Goal: Task Accomplishment & Management: Use online tool/utility

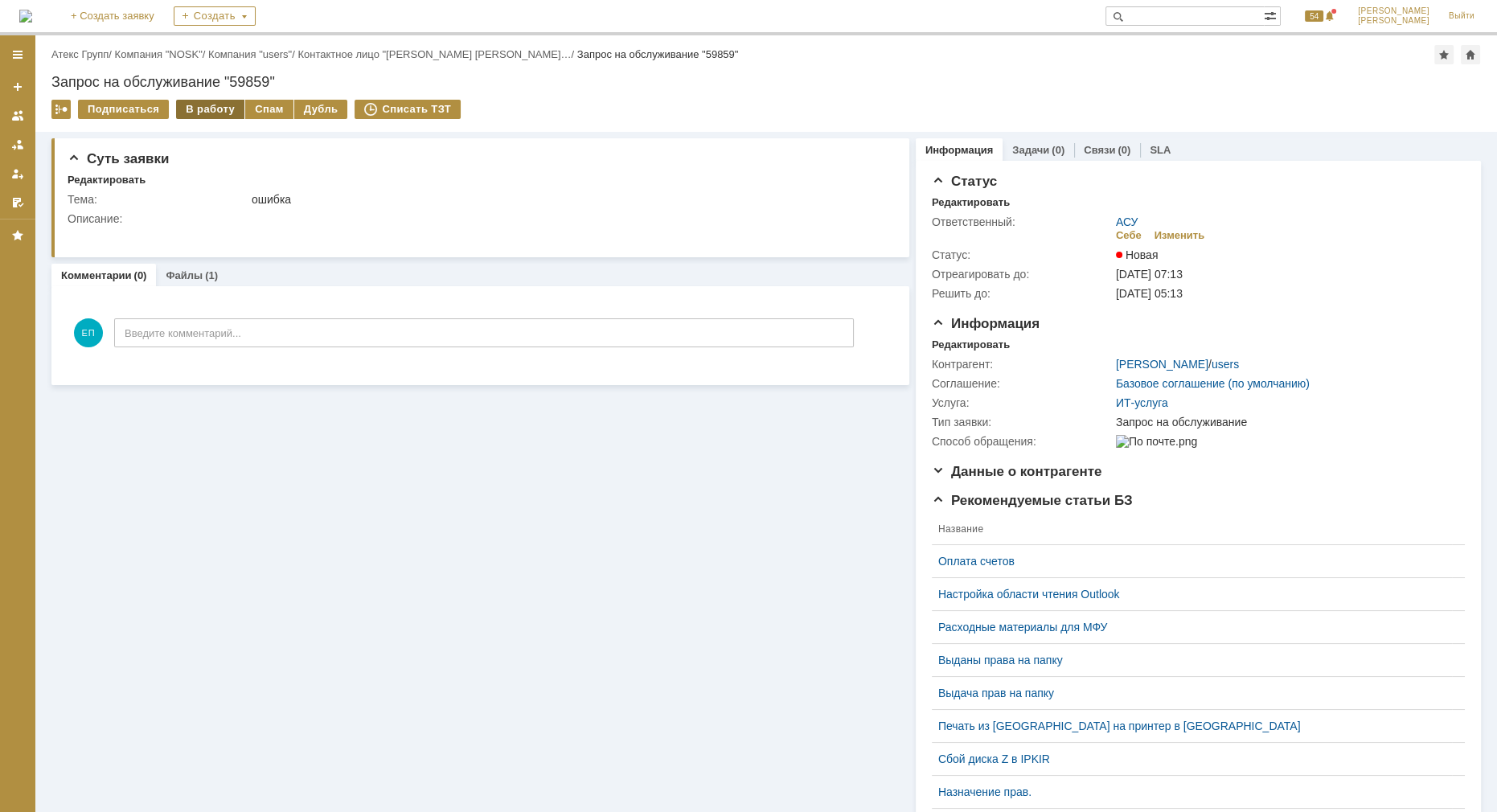
click at [191, 110] on div "В работу" at bounding box center [210, 110] width 68 height 20
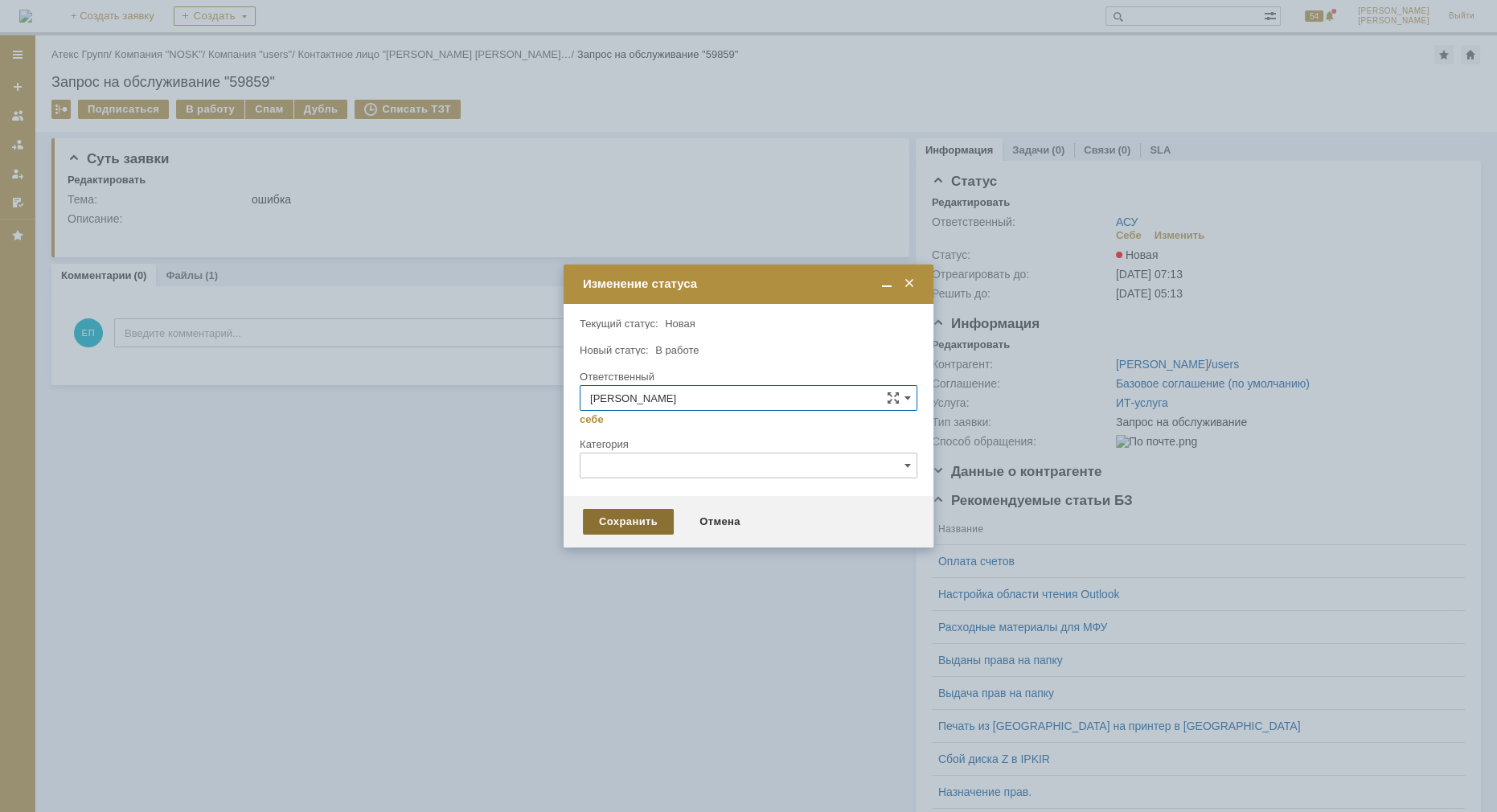
click at [624, 522] on div "Сохранить" at bounding box center [628, 521] width 91 height 25
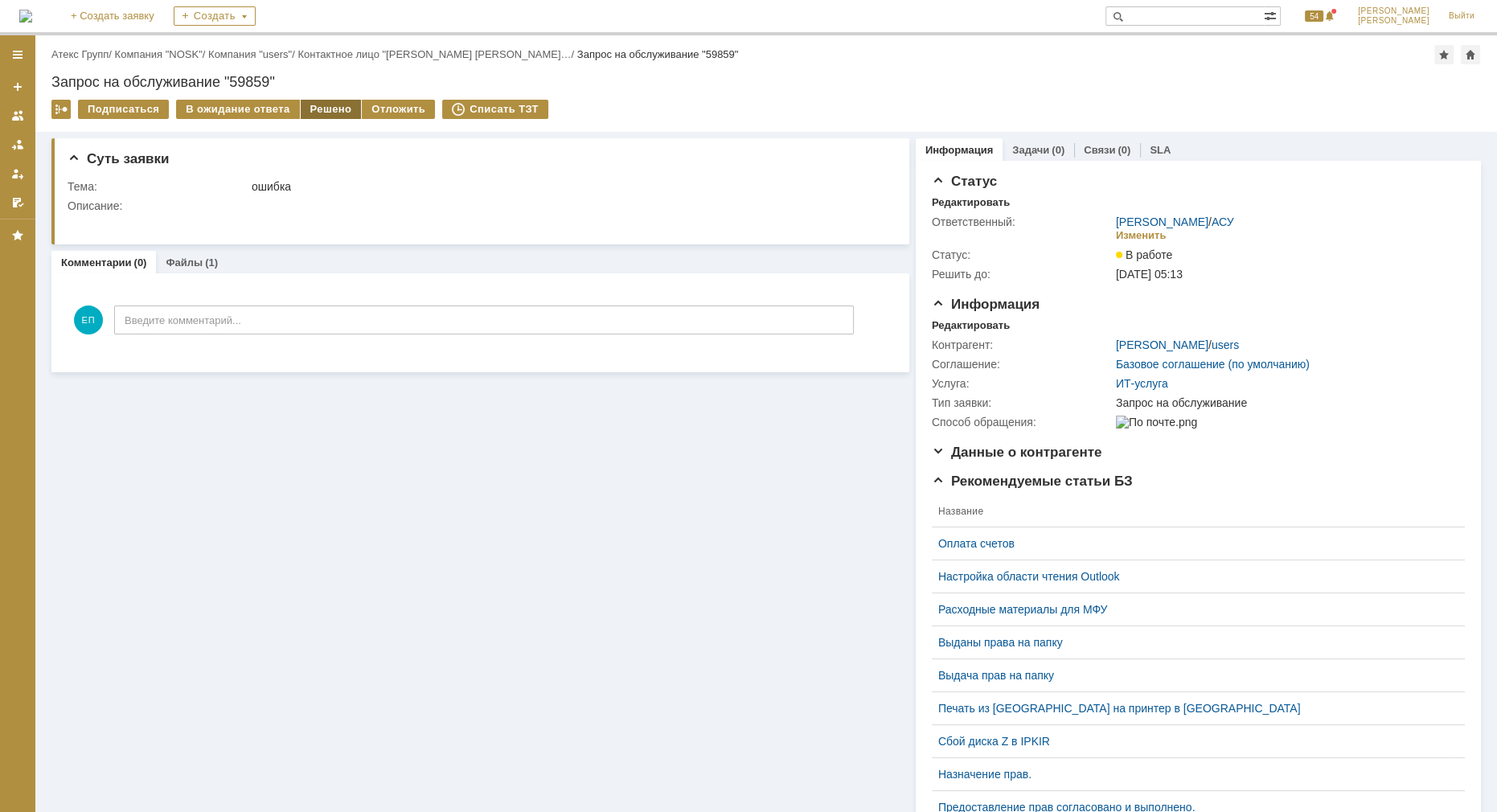
click at [319, 110] on div "Решено" at bounding box center [331, 110] width 61 height 20
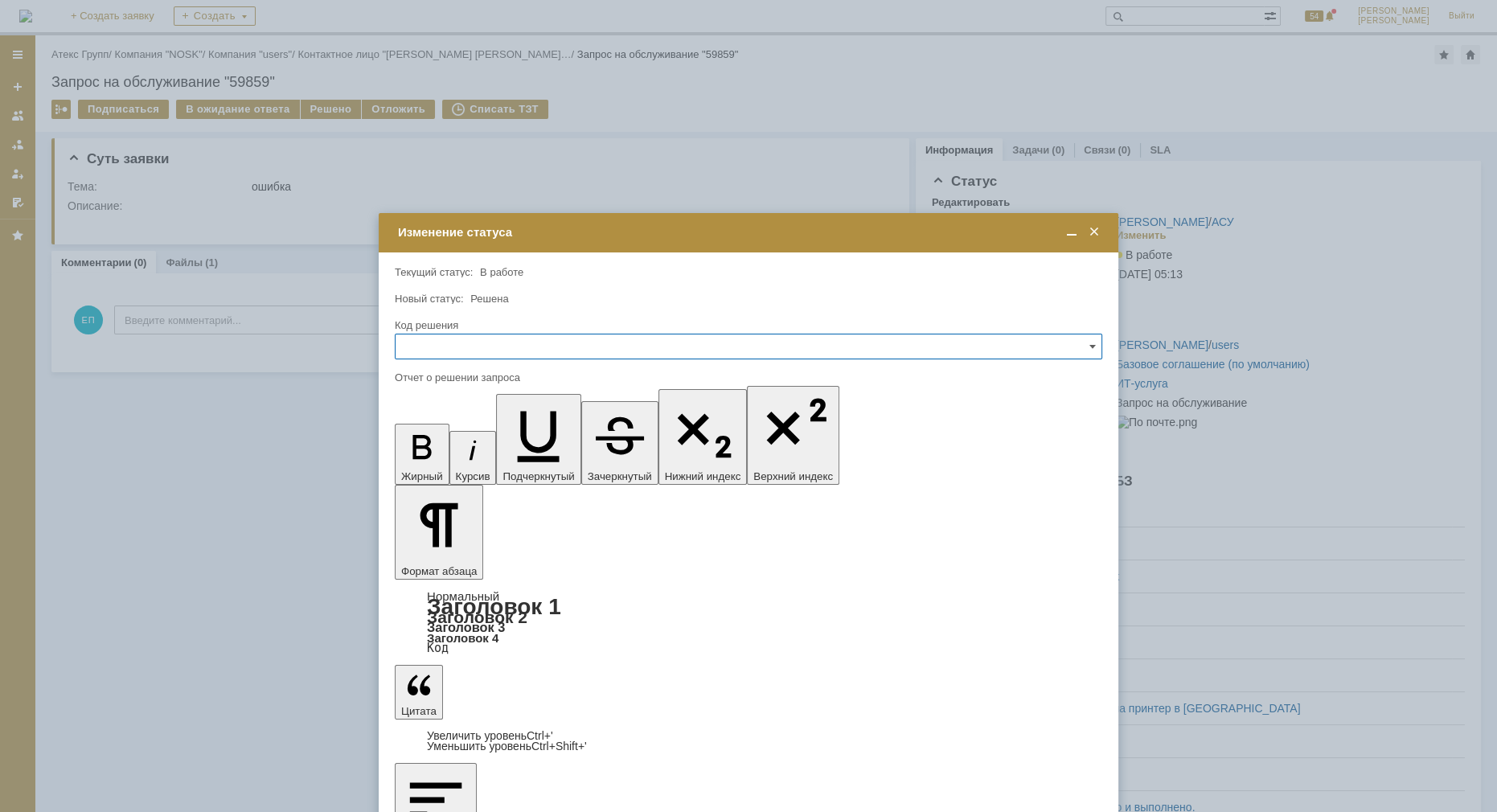
drag, startPoint x: 587, startPoint y: 4699, endPoint x: 391, endPoint y: 4682, distance: 196.7
copy div "необходимо перезайти в базу"
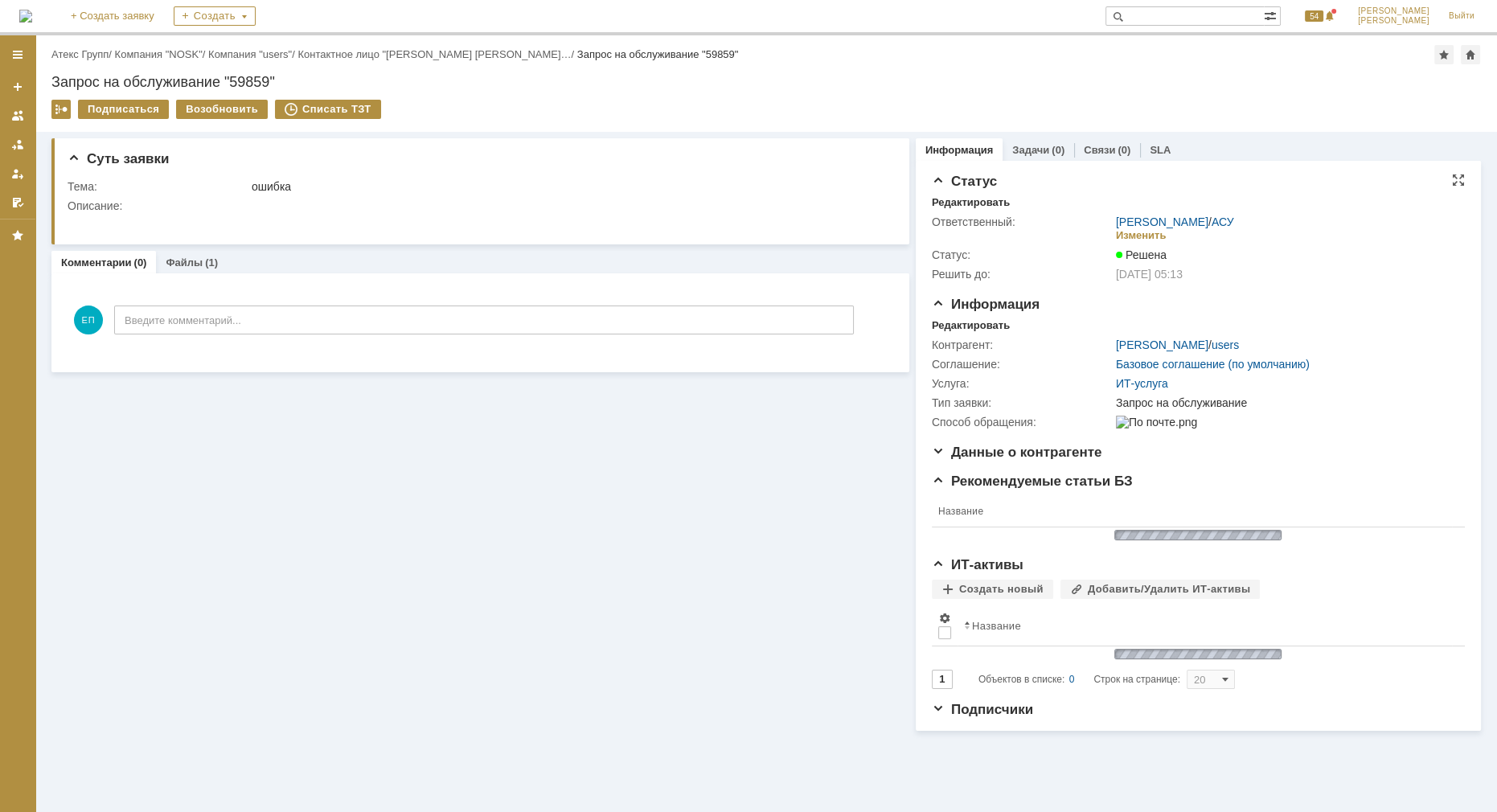
click at [1218, 232] on div "Изменить" at bounding box center [1287, 236] width 341 height 16
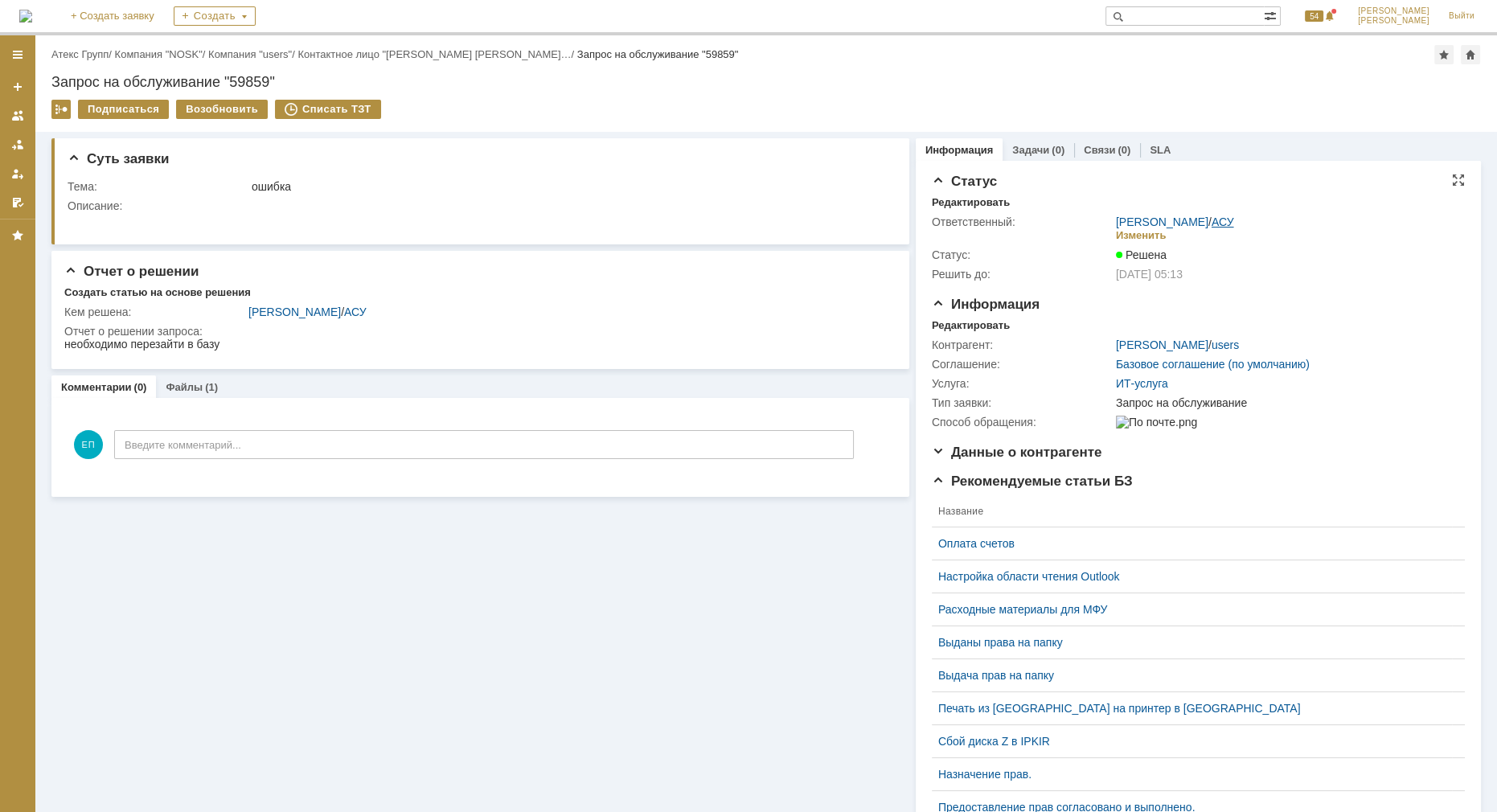
click at [1220, 223] on link "АСУ" at bounding box center [1223, 222] width 22 height 13
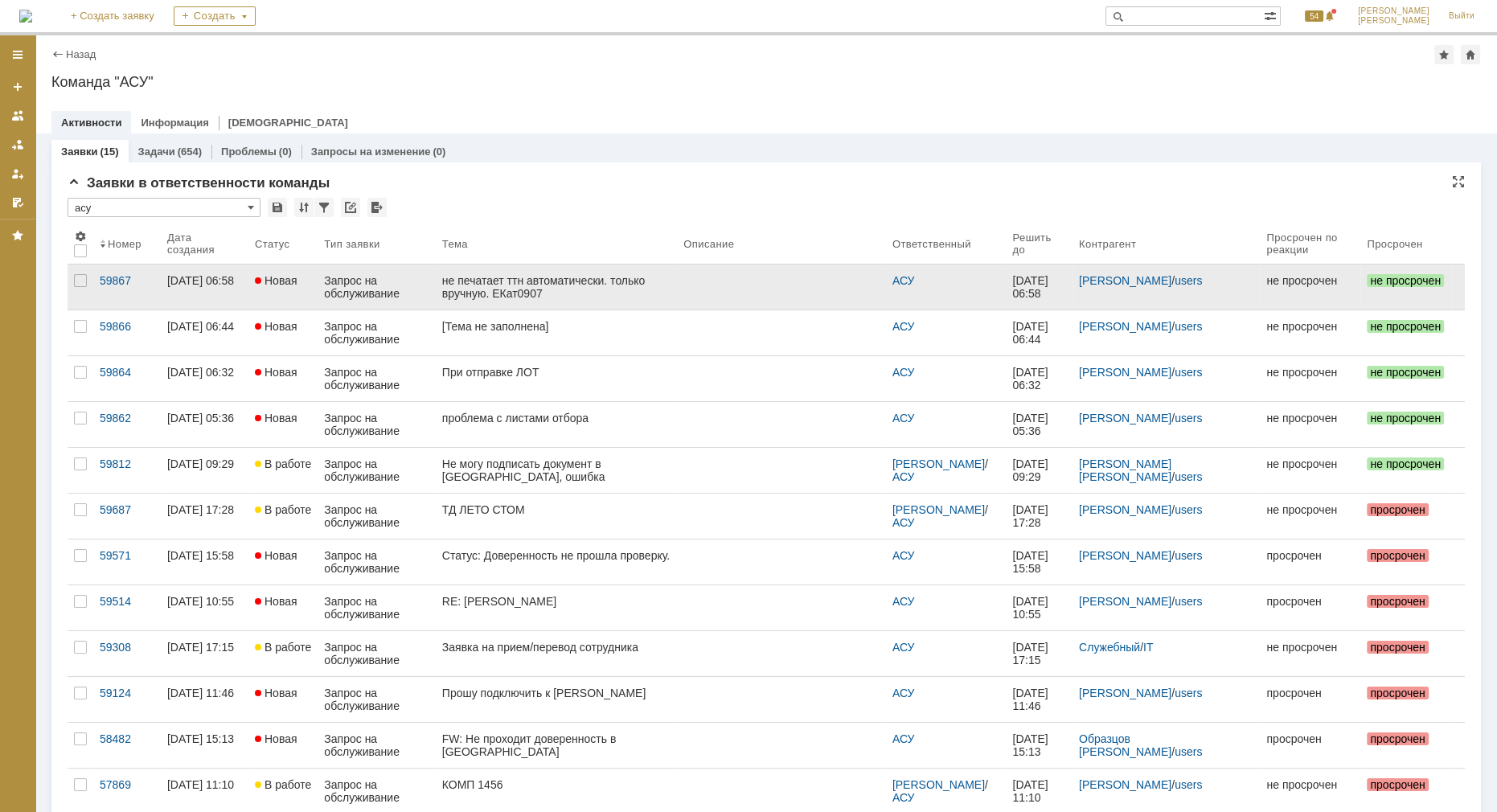
click at [555, 282] on div "не печатает ттн автоматически. только вручную. ЕКат0907" at bounding box center [556, 286] width 228 height 25
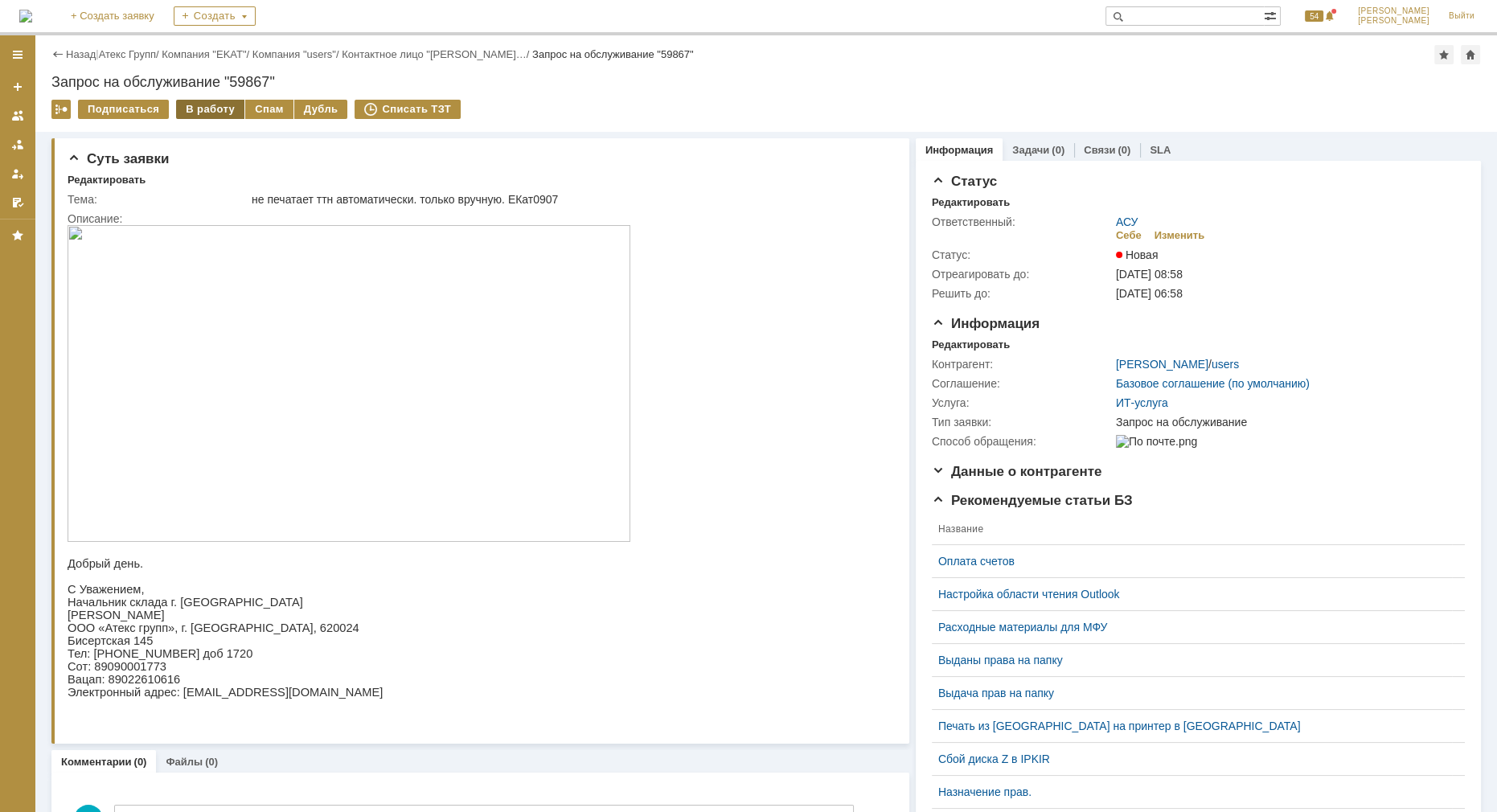
click at [207, 111] on div "В работу" at bounding box center [210, 110] width 68 height 20
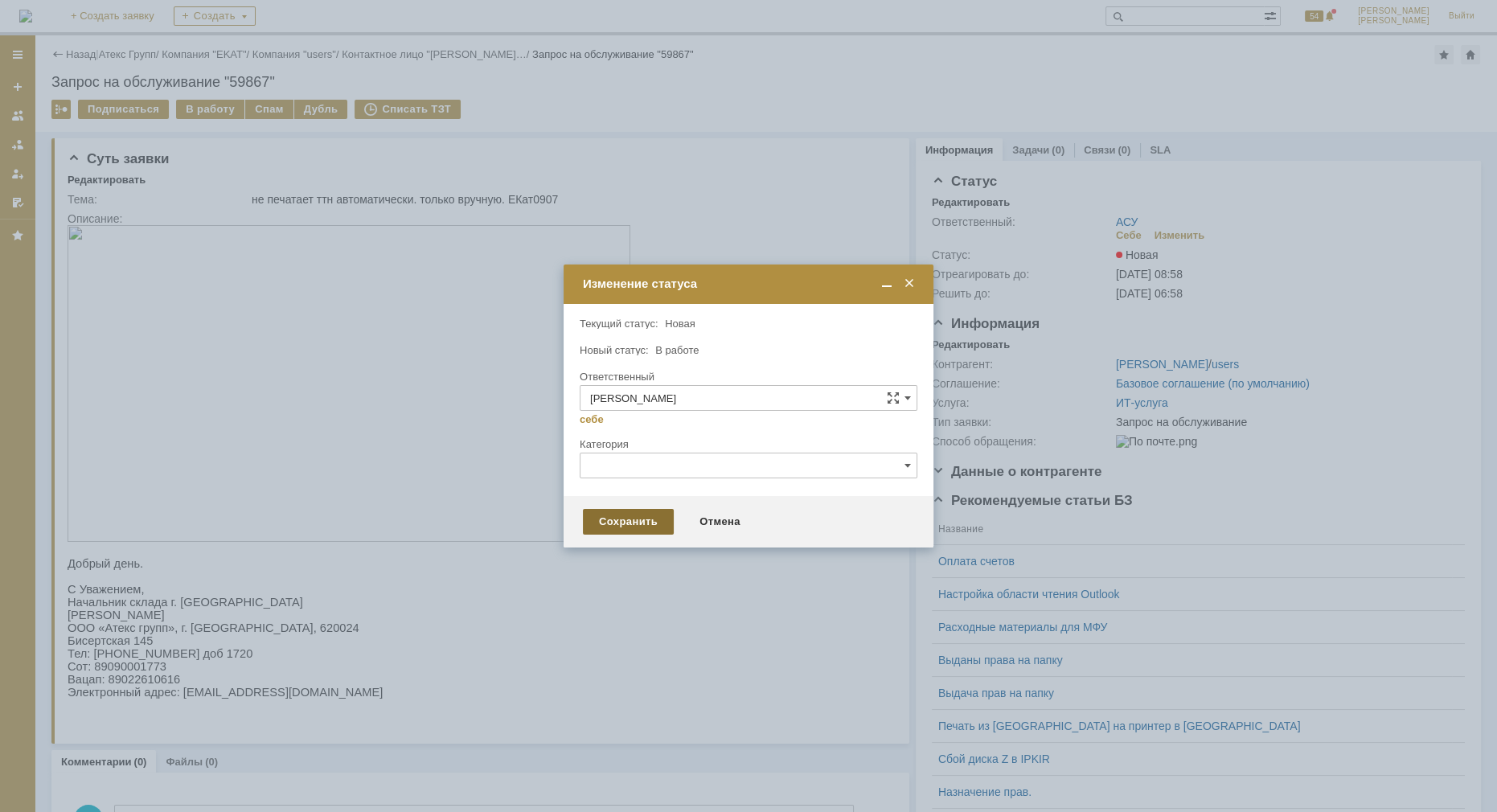
click at [650, 530] on div "Сохранить" at bounding box center [628, 521] width 91 height 25
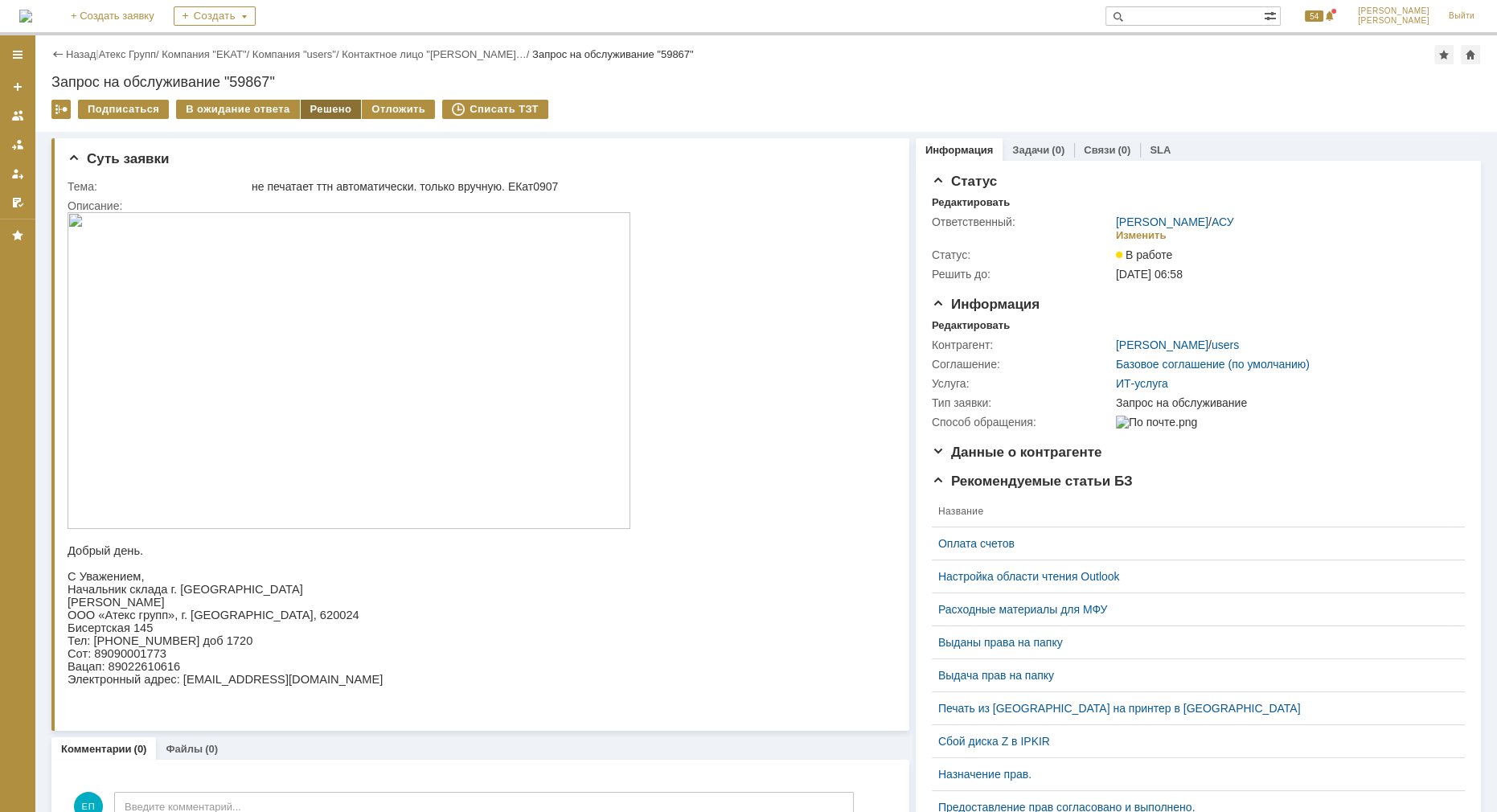
click at [333, 108] on div "Решено" at bounding box center [331, 110] width 61 height 20
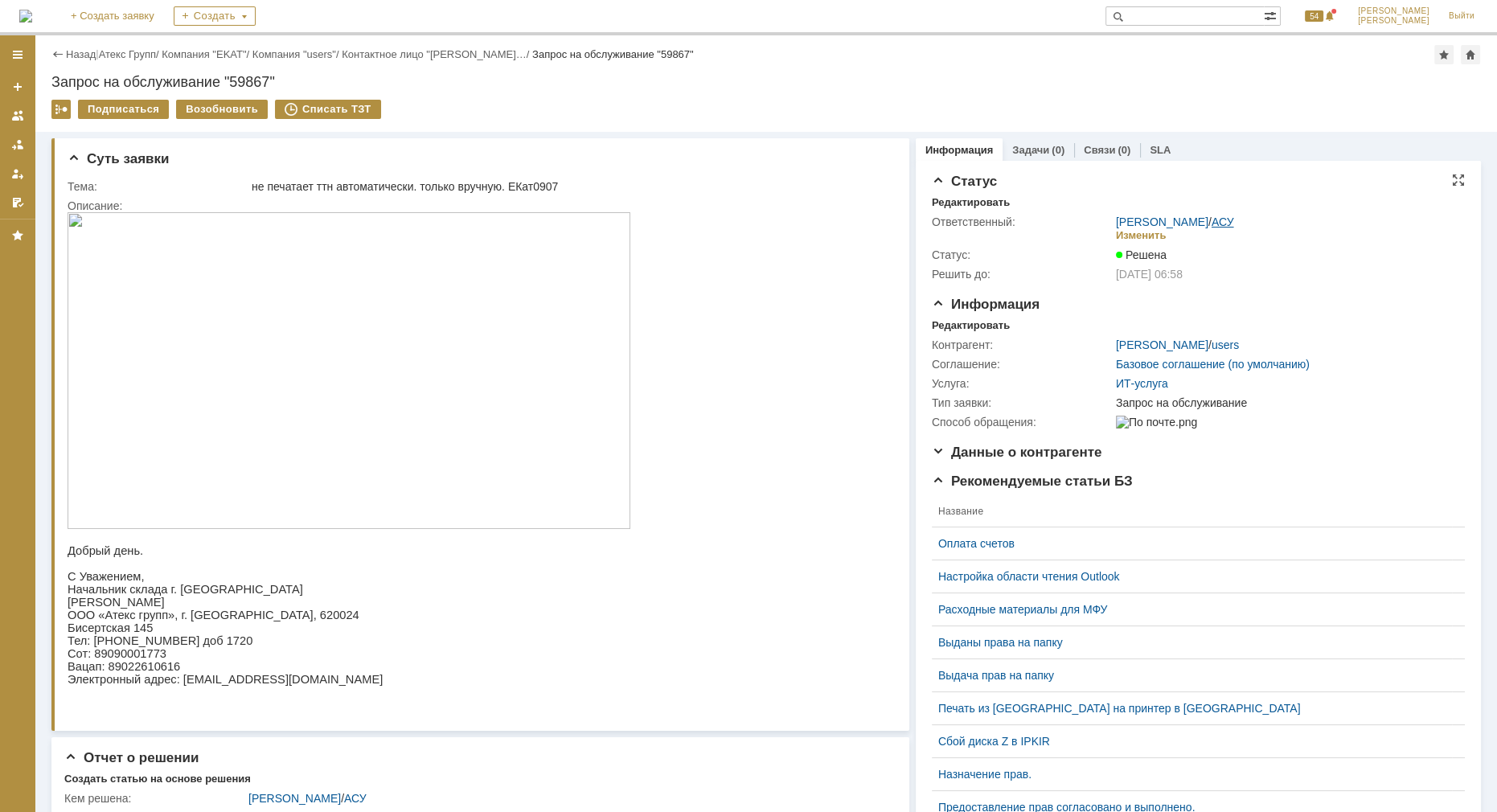
click at [1212, 225] on link "АСУ" at bounding box center [1223, 222] width 22 height 13
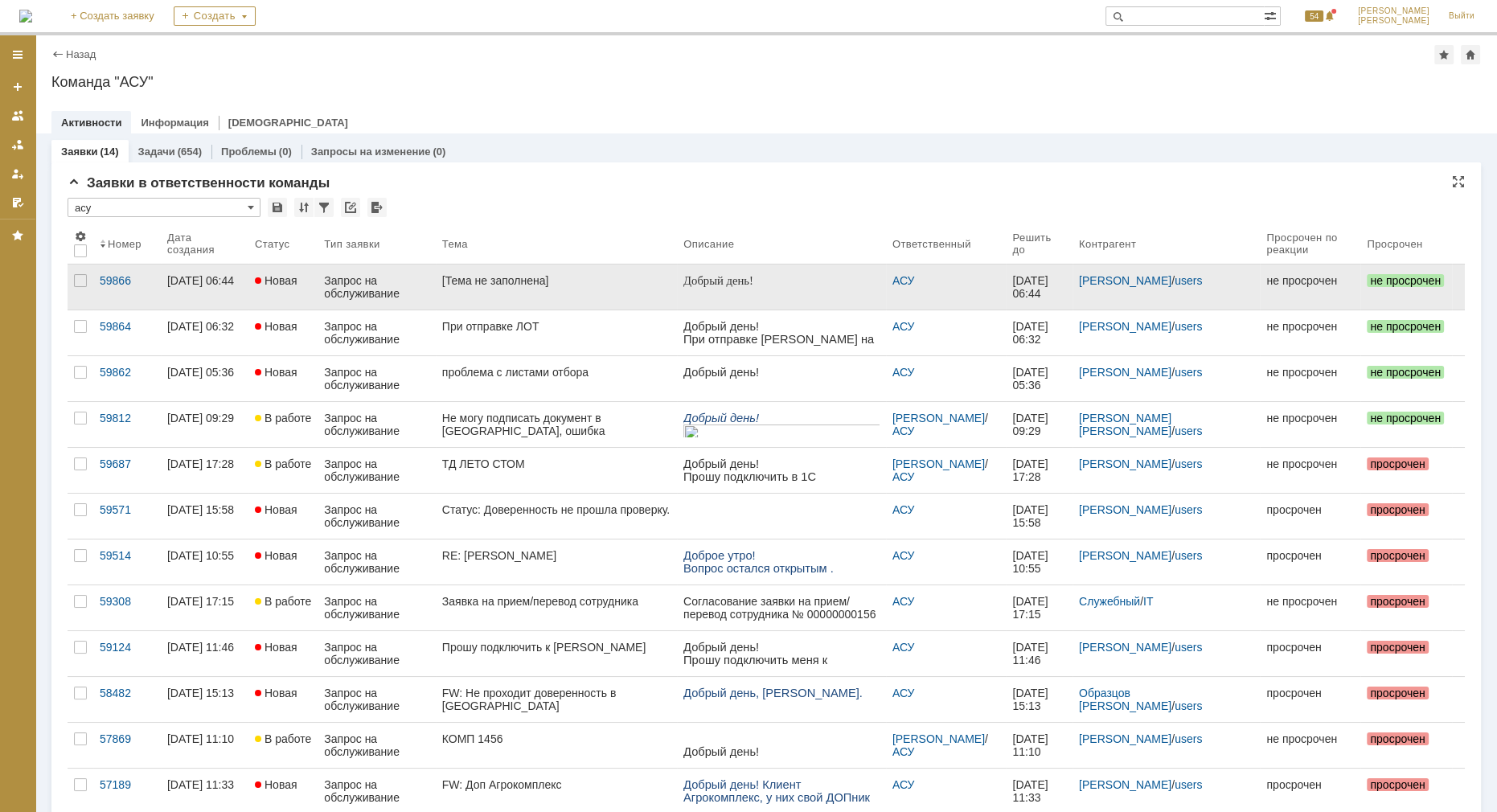
click at [594, 286] on div "[Тема не заполнена]" at bounding box center [556, 281] width 228 height 13
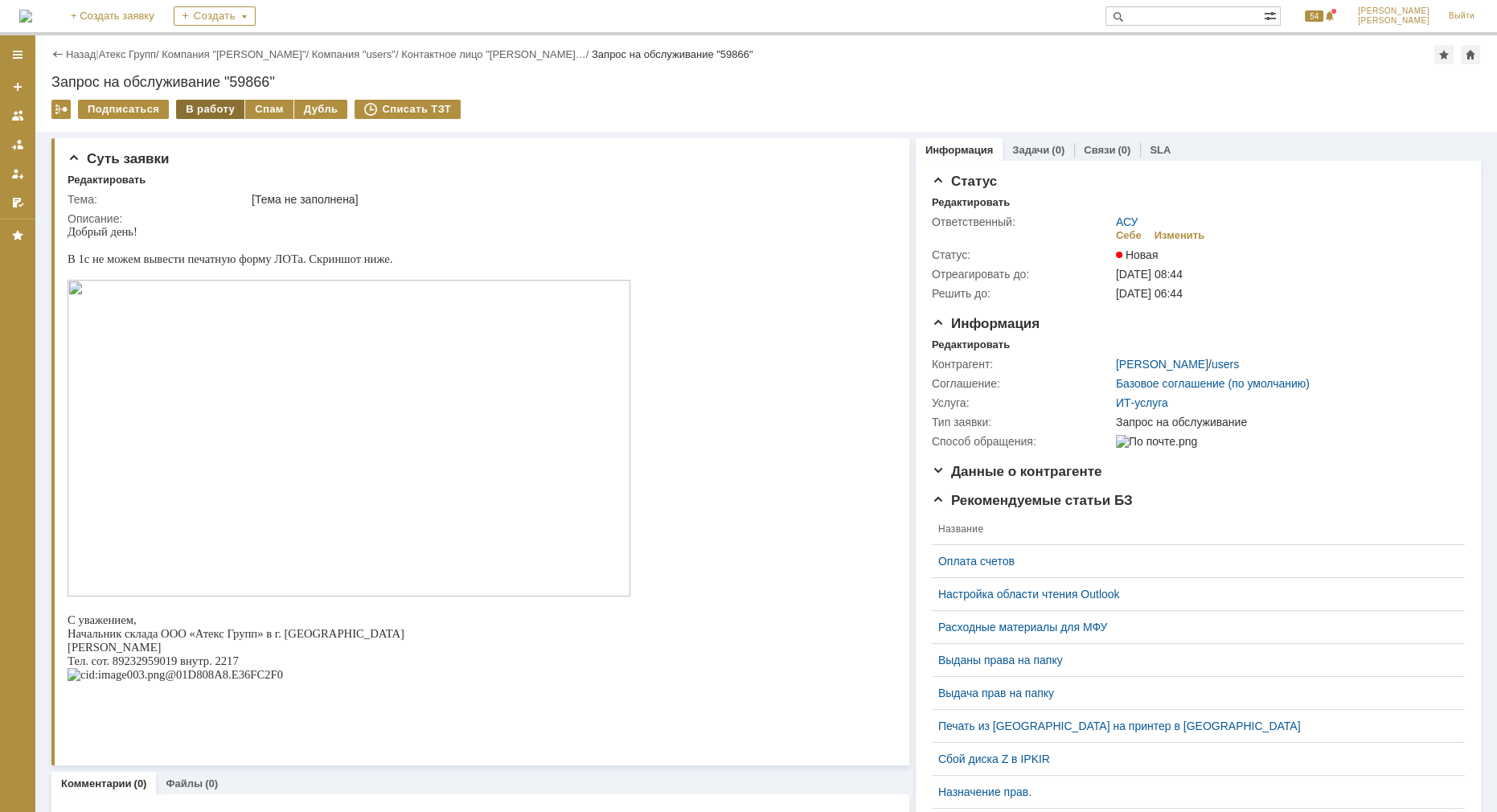
click at [201, 108] on div "В работу" at bounding box center [210, 110] width 68 height 20
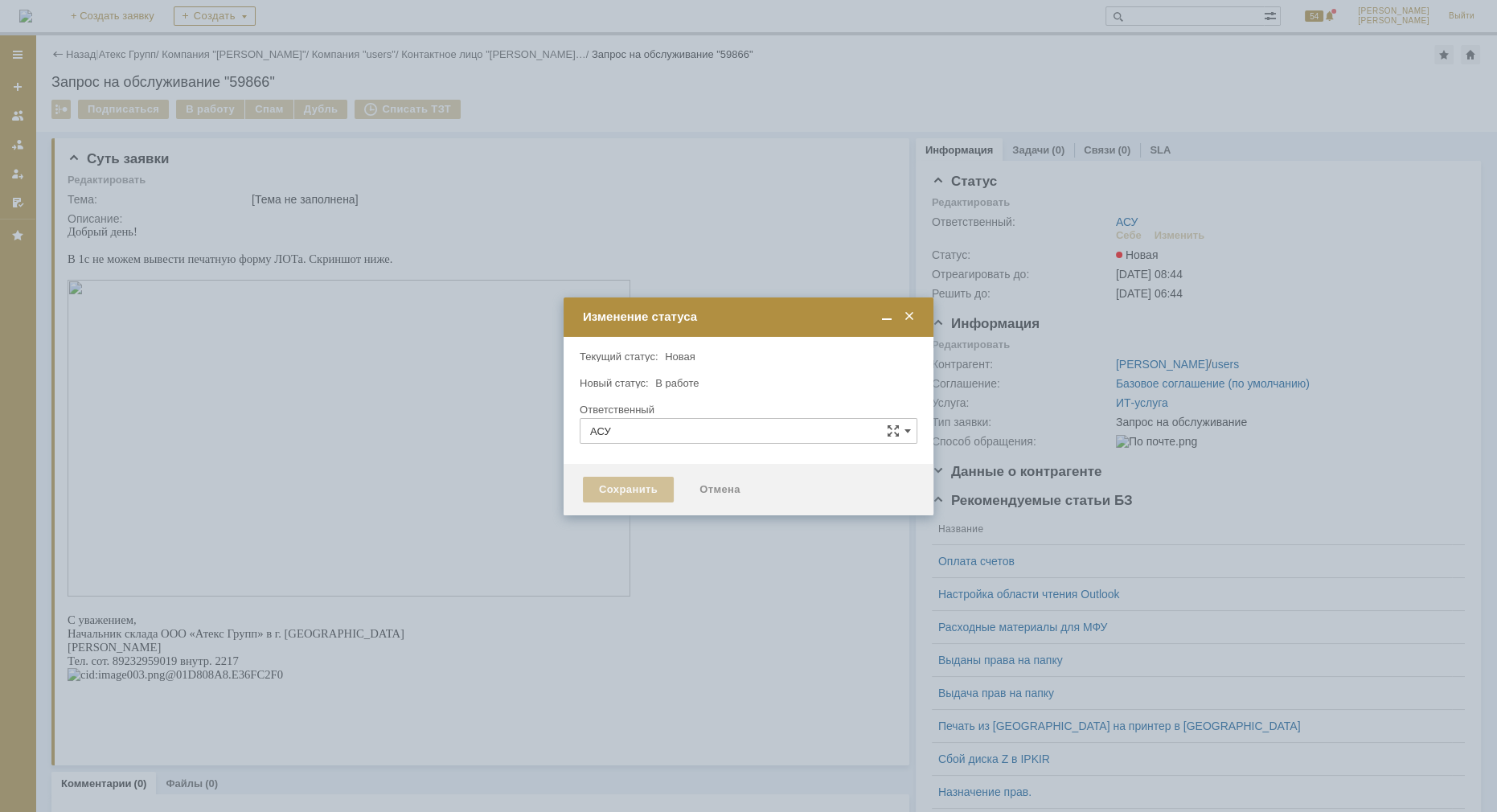
type input "[PERSON_NAME]"
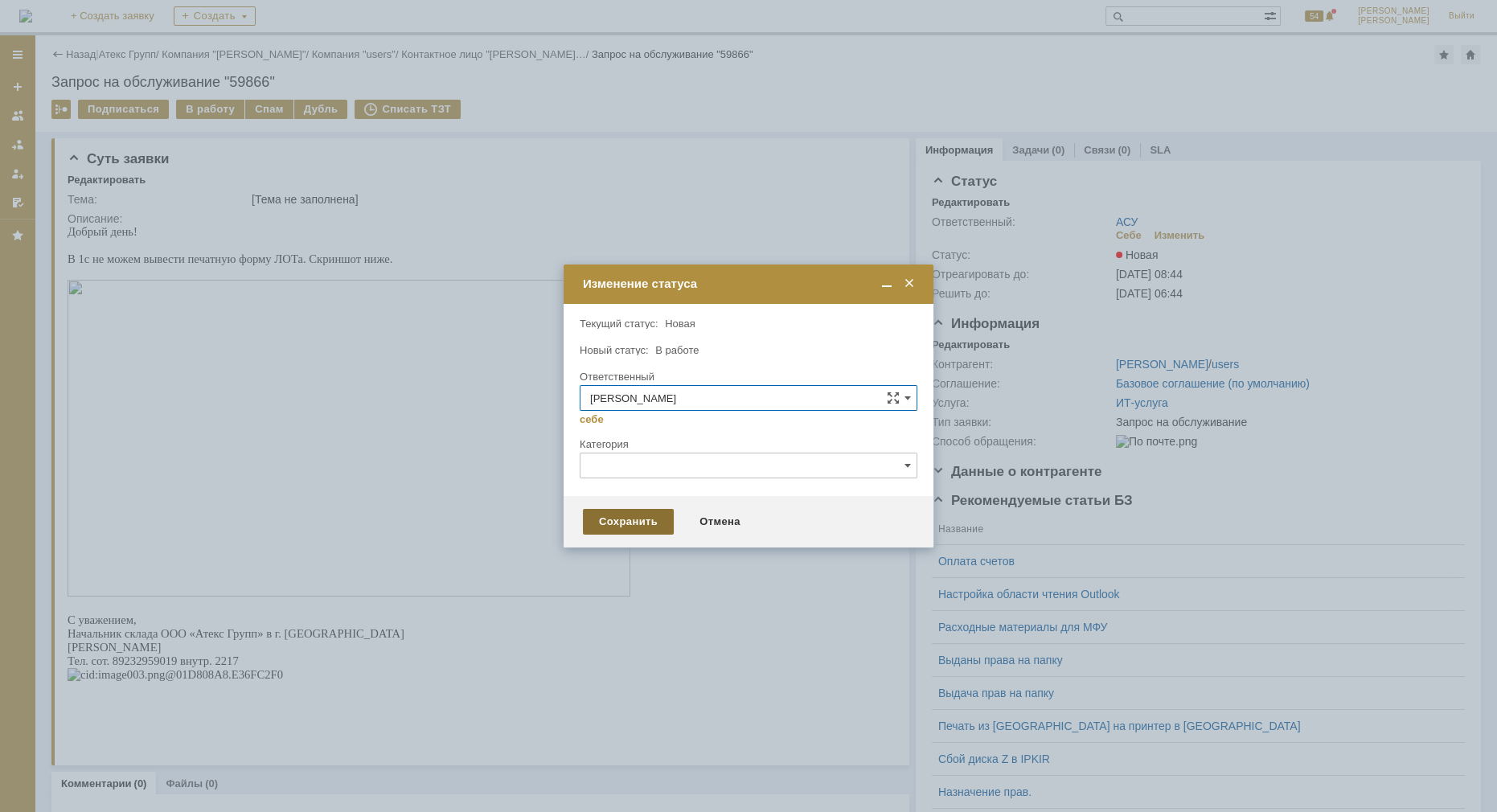
click at [625, 521] on div "Сохранить" at bounding box center [628, 521] width 91 height 25
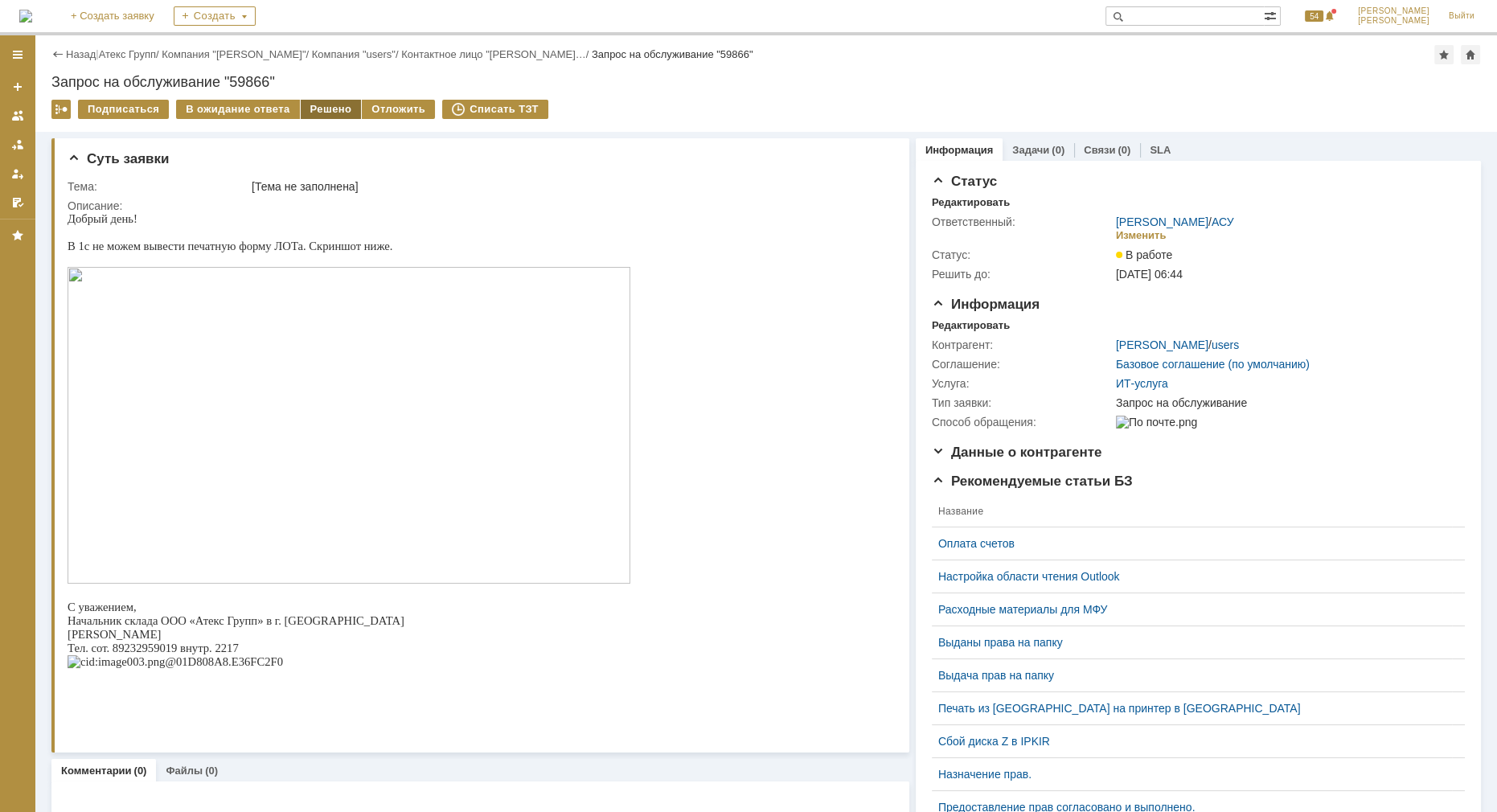
click at [312, 108] on div "Решено" at bounding box center [331, 110] width 61 height 20
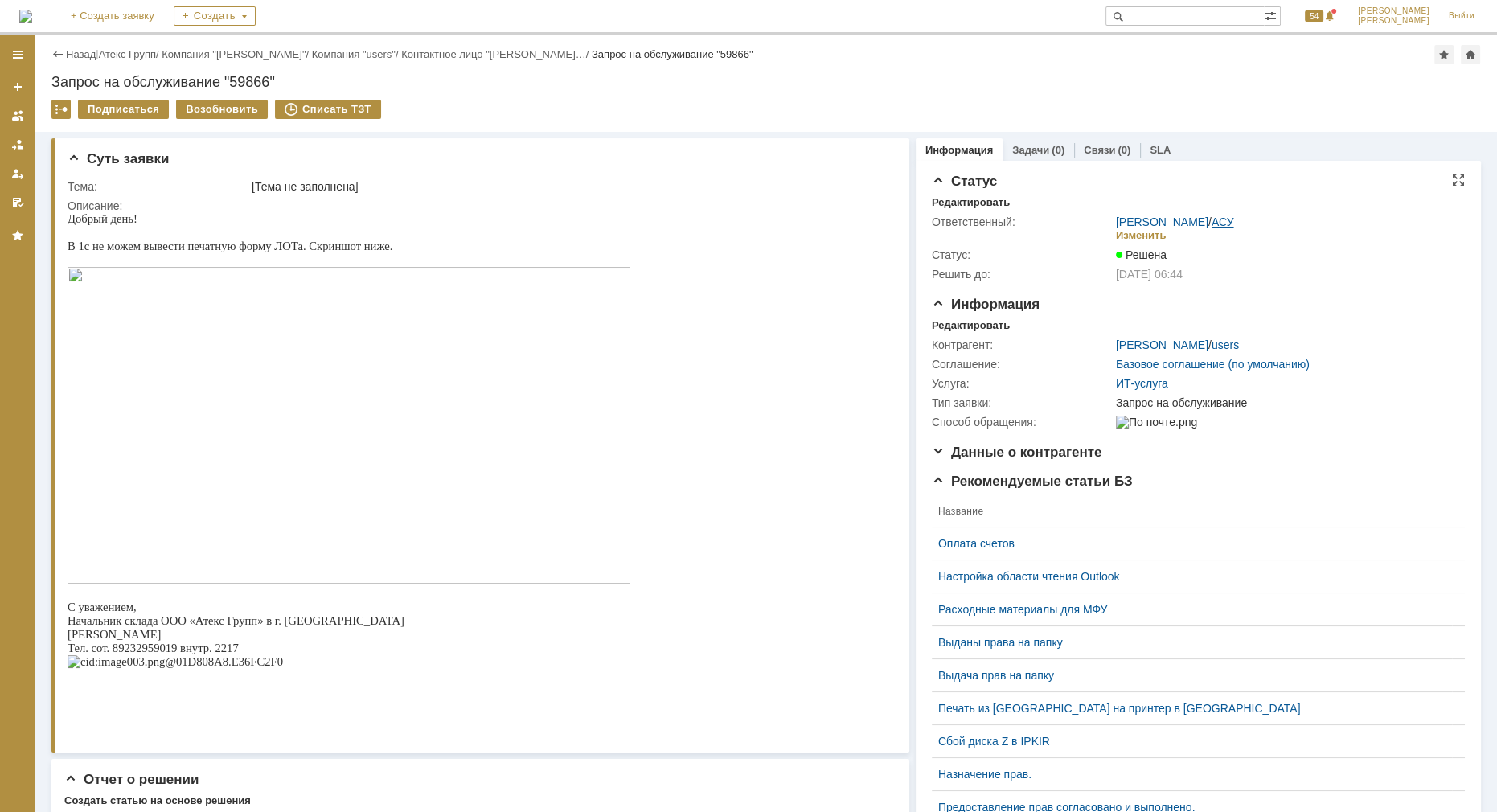
click at [1219, 223] on link "АСУ" at bounding box center [1223, 222] width 22 height 13
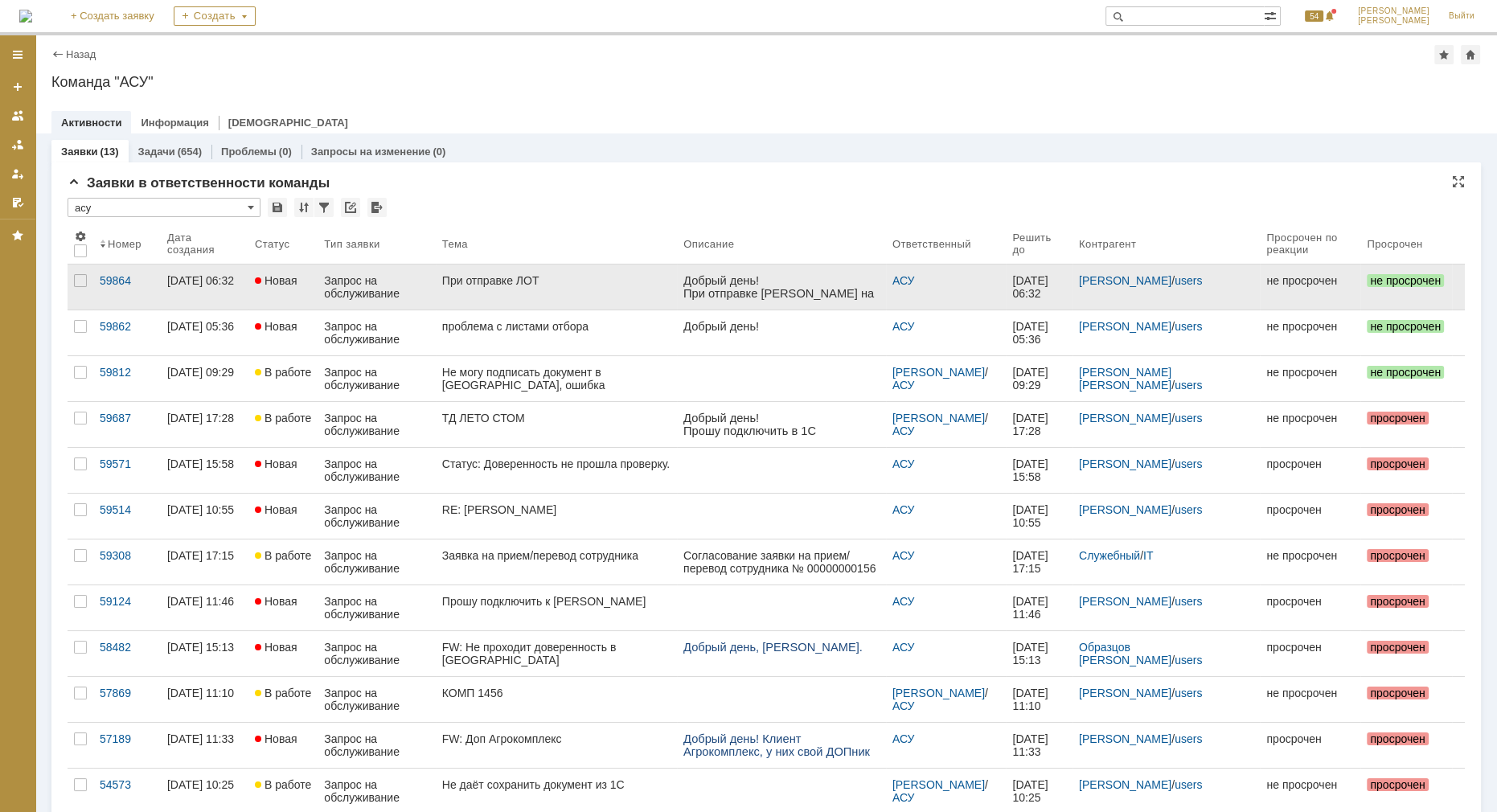
click at [532, 277] on div "При отправке ЛОТ" at bounding box center [556, 281] width 228 height 13
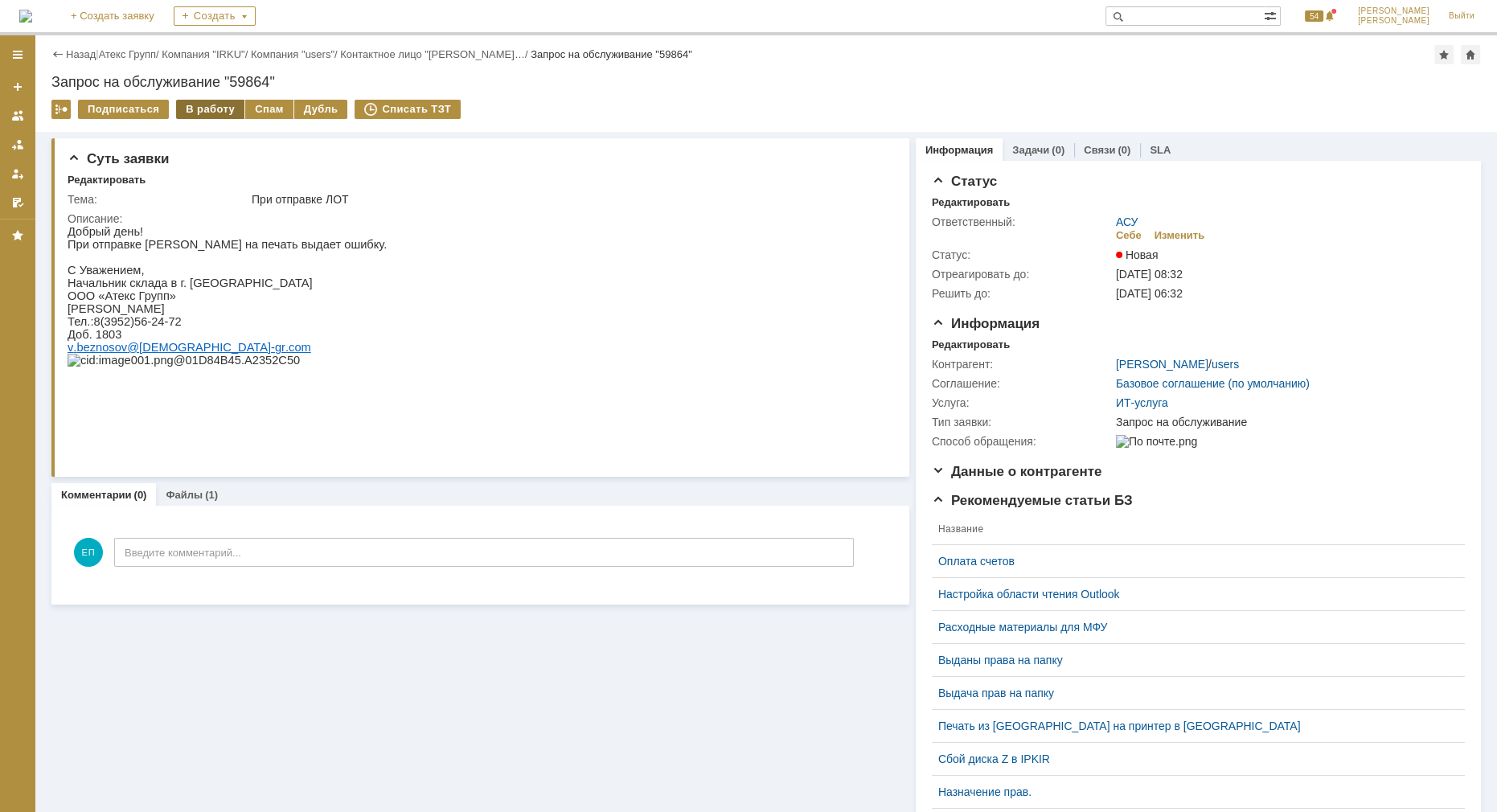
click at [225, 102] on div "В работу" at bounding box center [210, 110] width 68 height 20
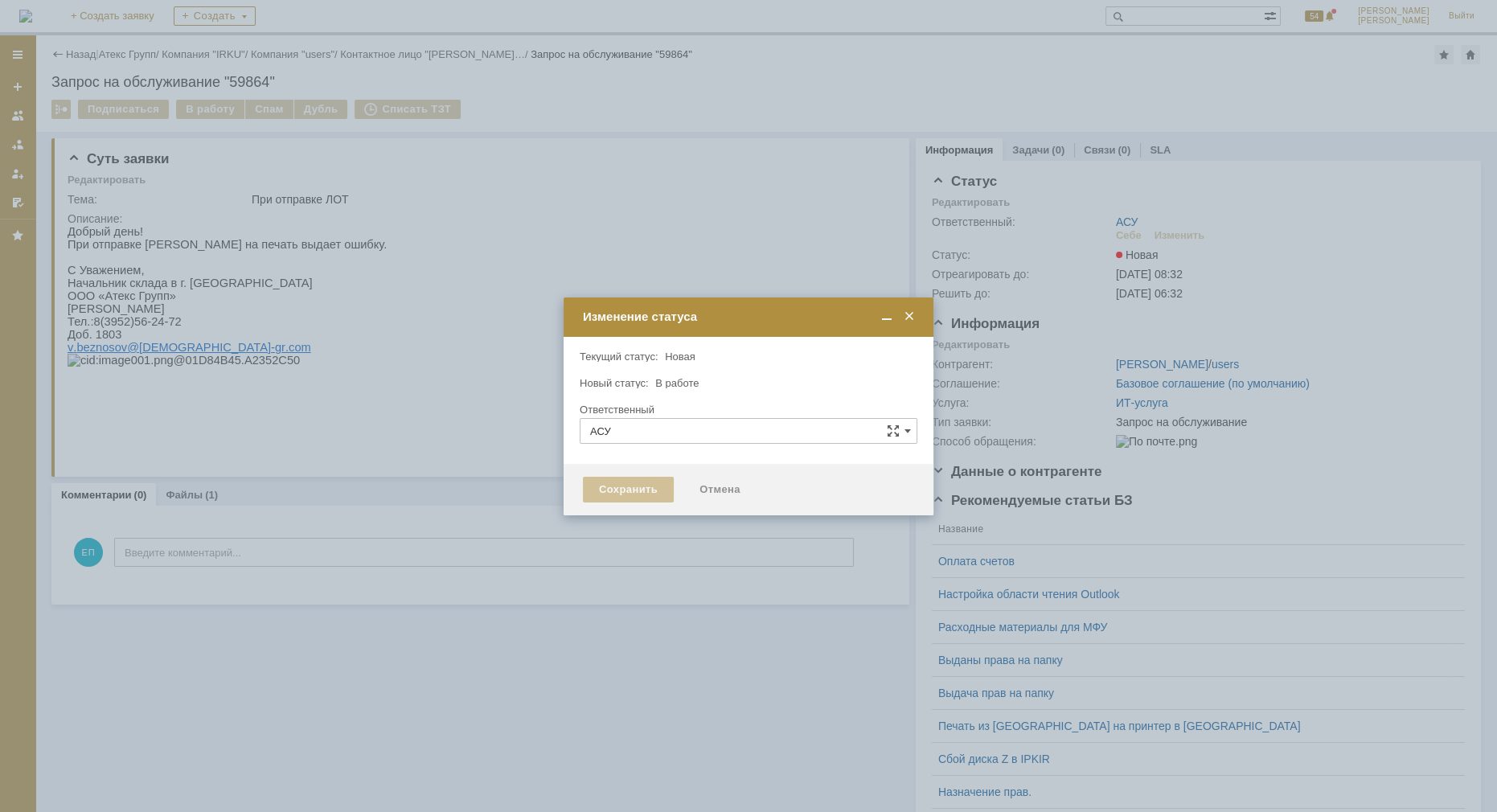
type input "[PERSON_NAME]"
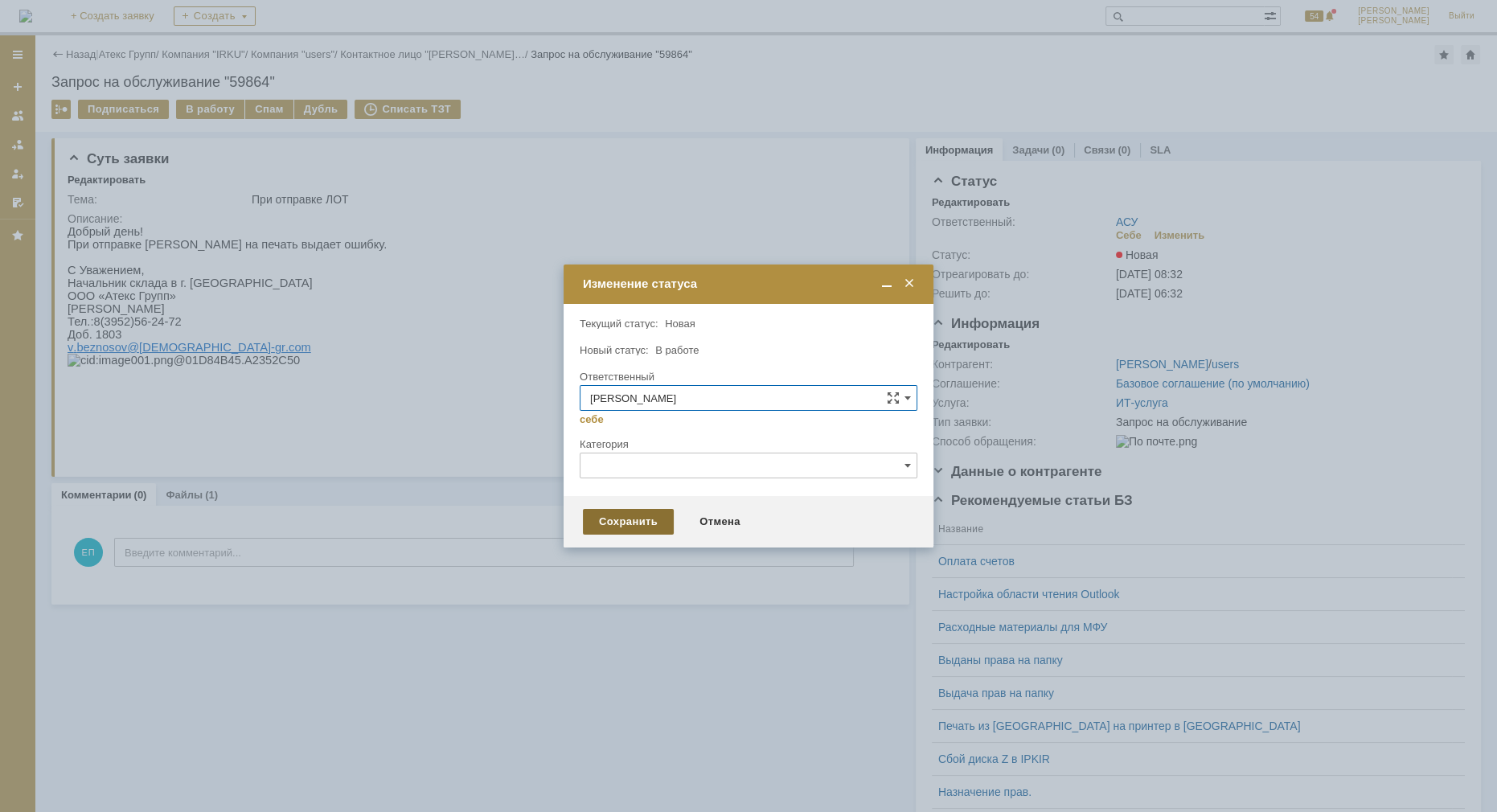
click at [628, 524] on div "Сохранить" at bounding box center [628, 521] width 91 height 25
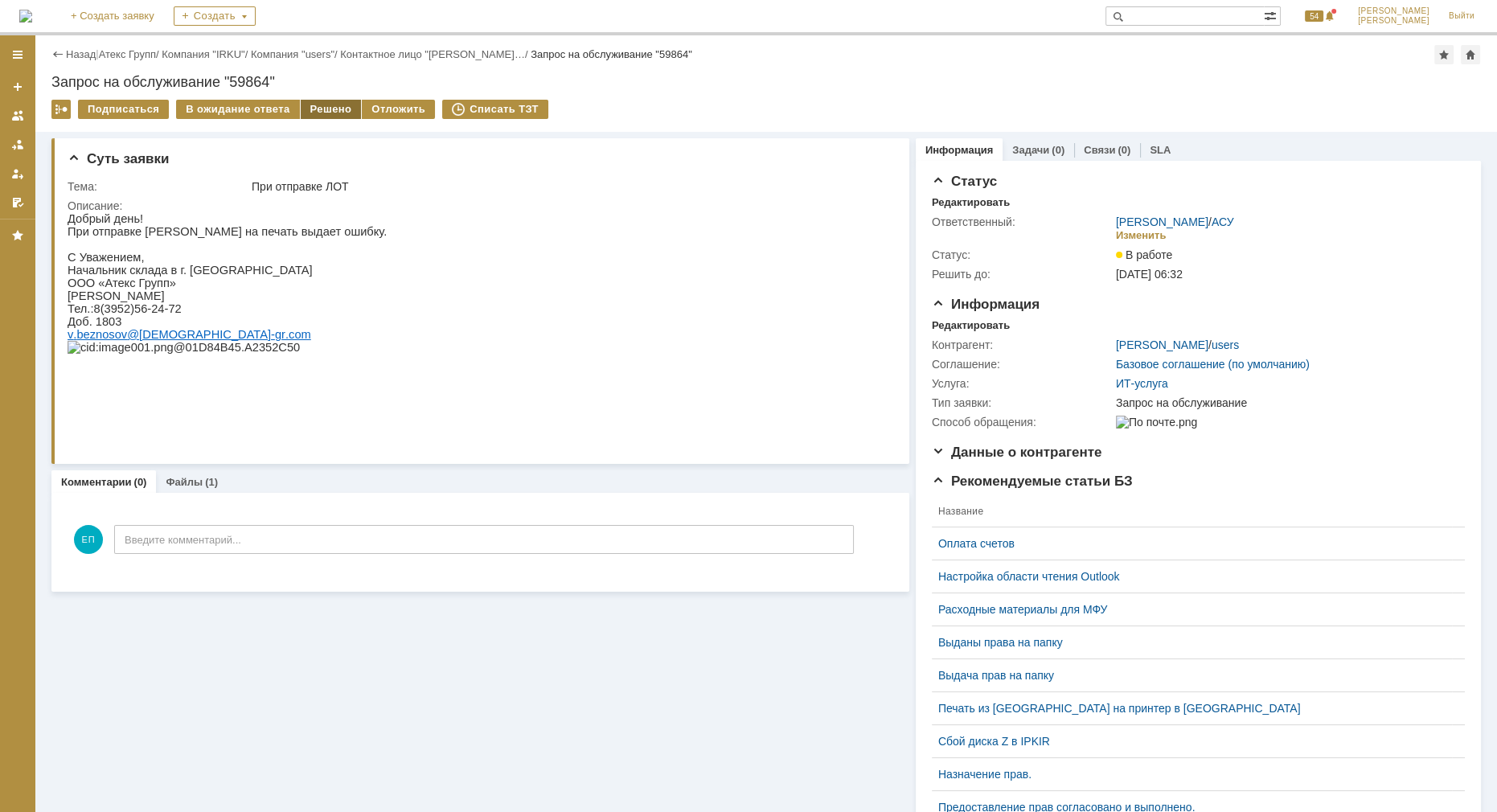
click at [305, 106] on div "Решено" at bounding box center [331, 110] width 61 height 20
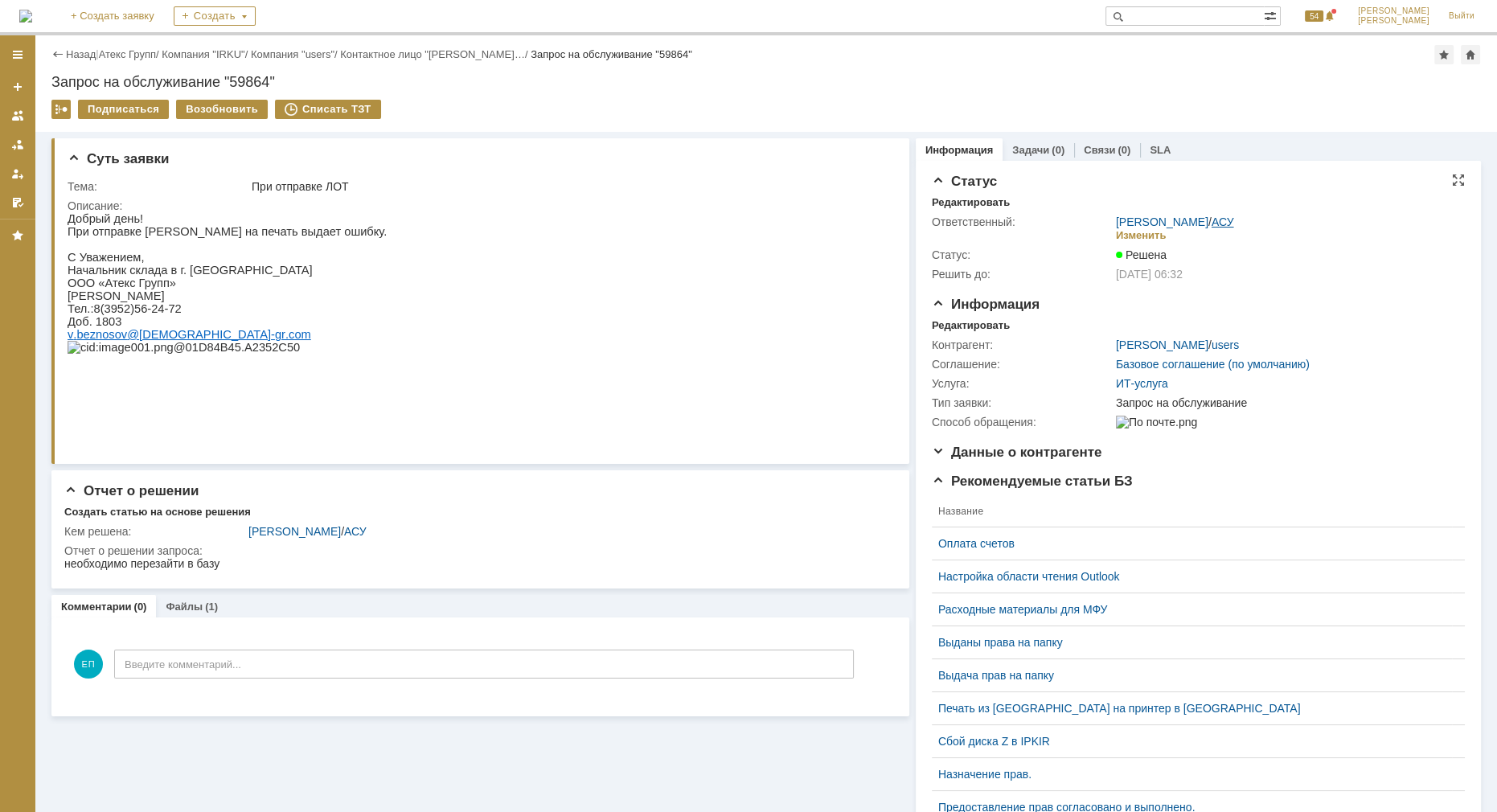
click at [1212, 225] on link "АСУ" at bounding box center [1223, 222] width 22 height 13
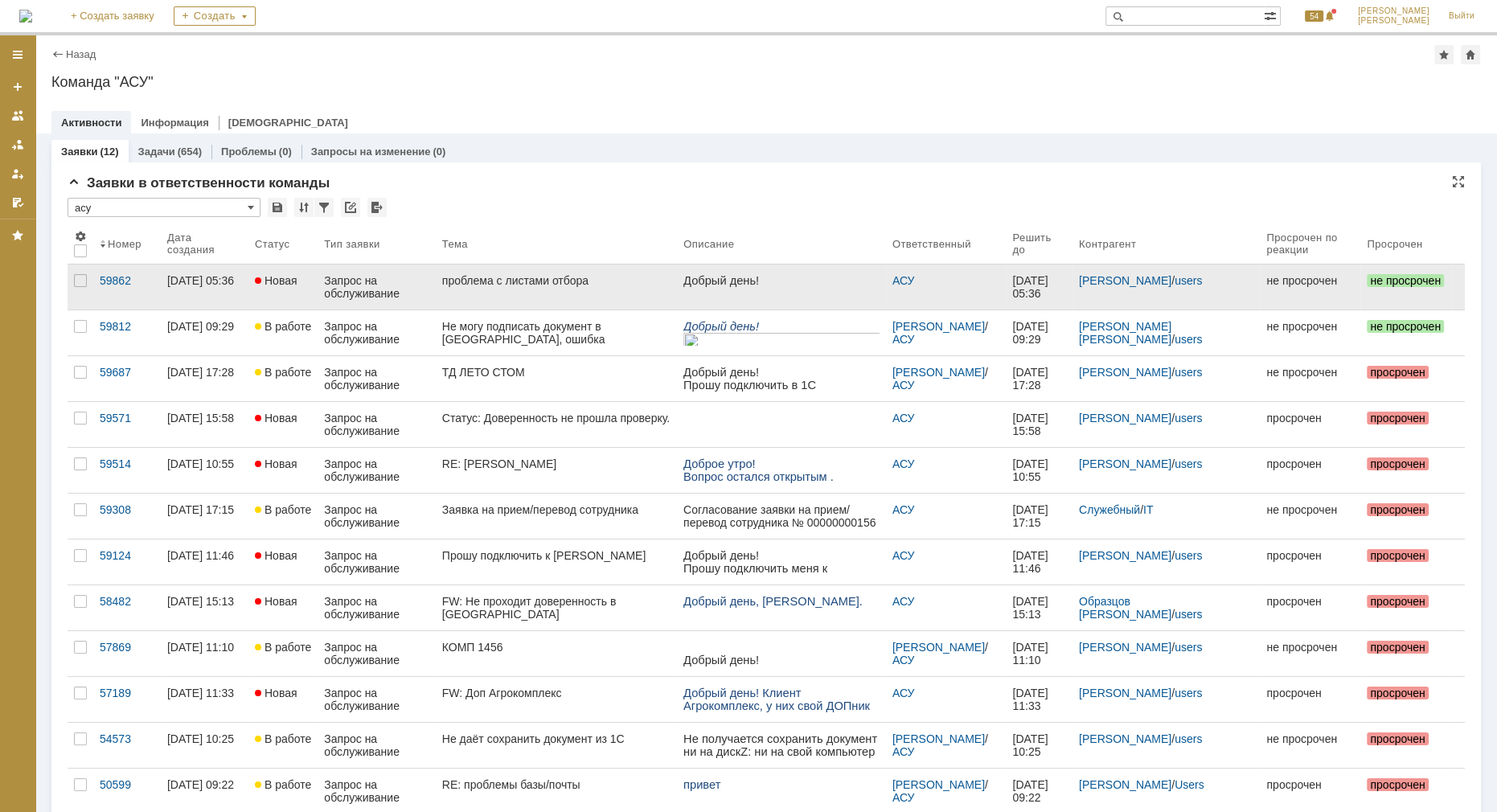
click at [640, 290] on link "проблема с листами отбора" at bounding box center [556, 286] width 242 height 45
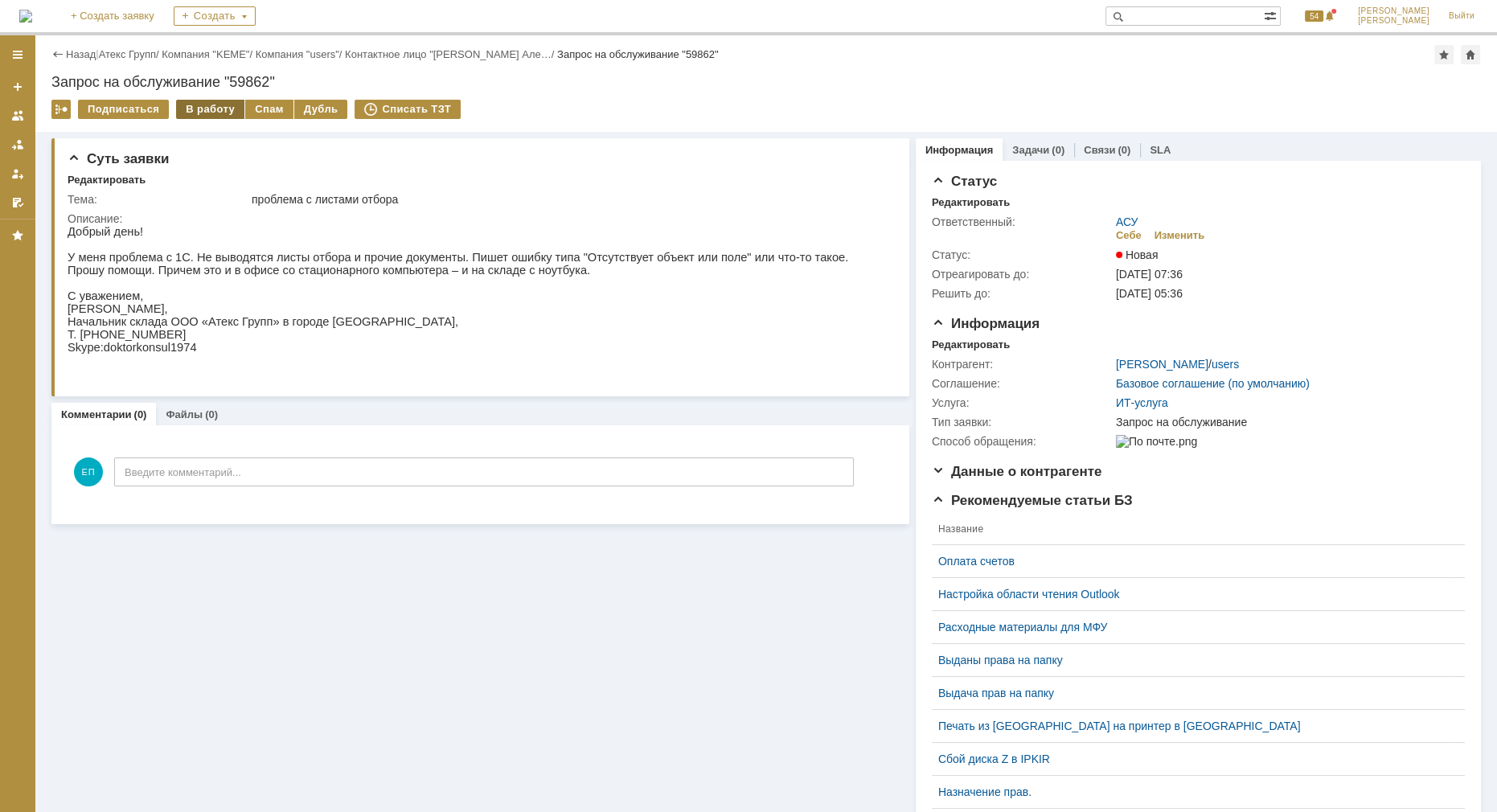
click at [212, 109] on div "В работу" at bounding box center [210, 110] width 68 height 20
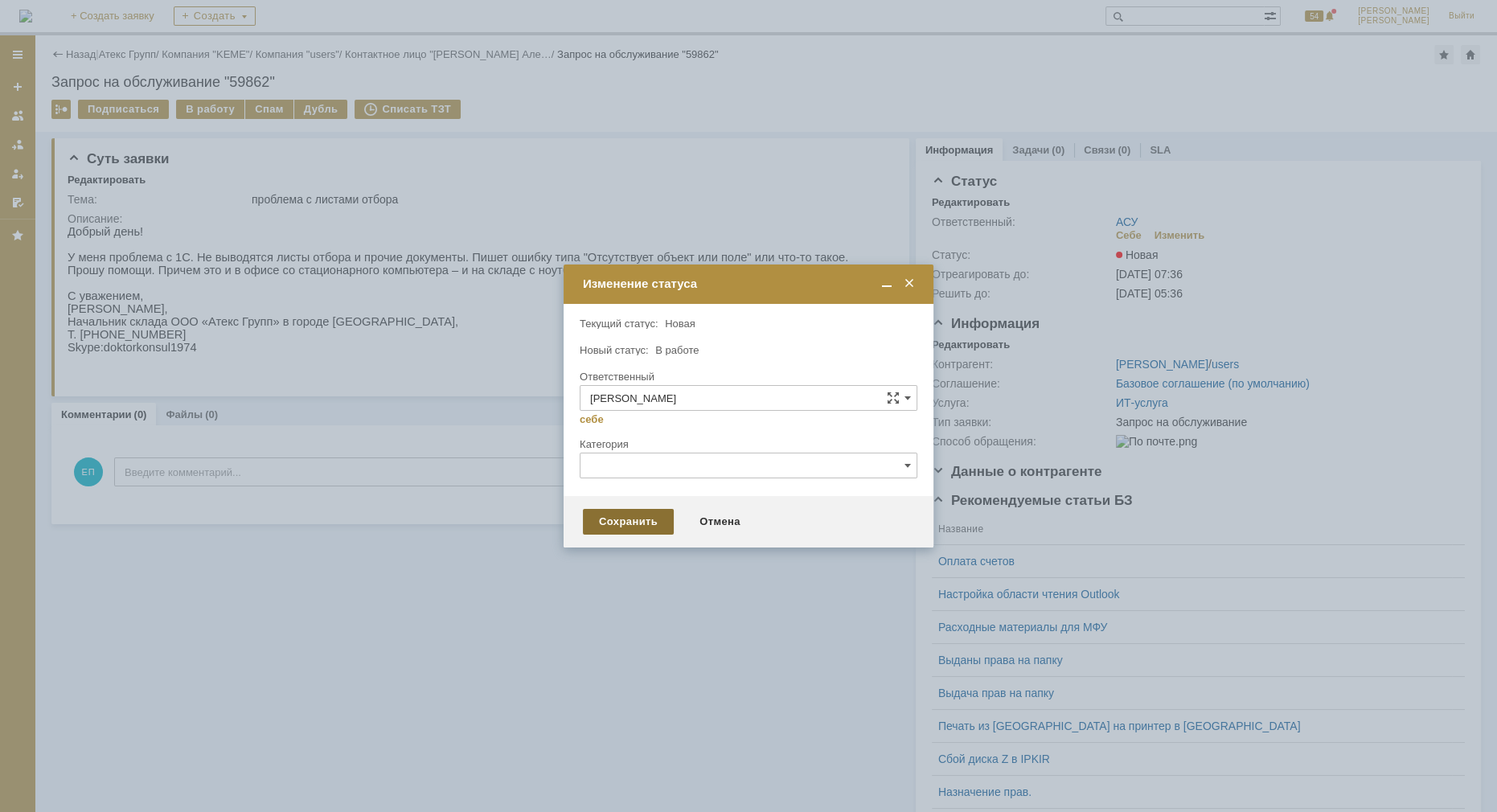
click at [591, 513] on div "Сохранить" at bounding box center [628, 521] width 91 height 25
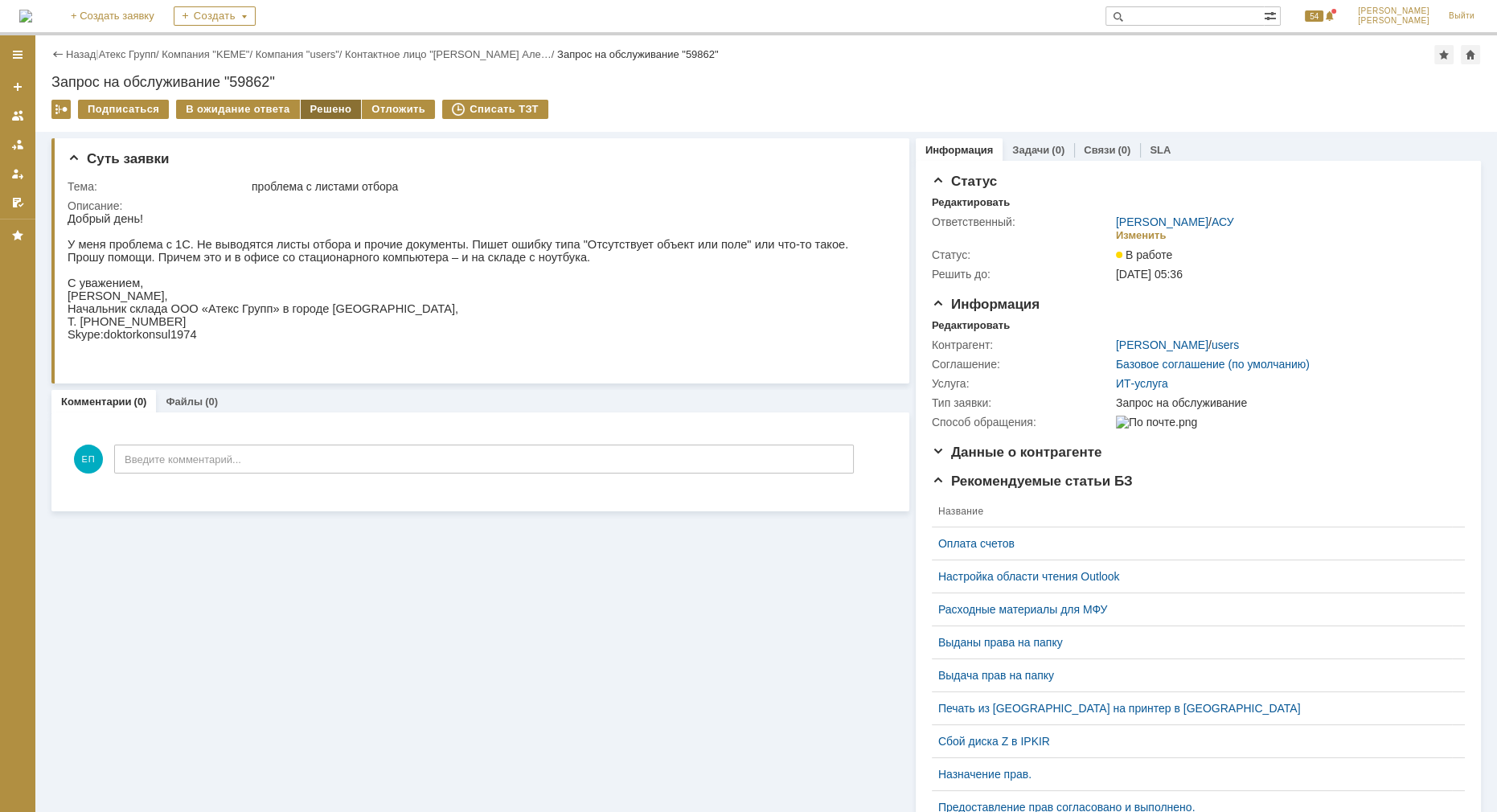
click at [345, 112] on div "Решено" at bounding box center [331, 110] width 61 height 20
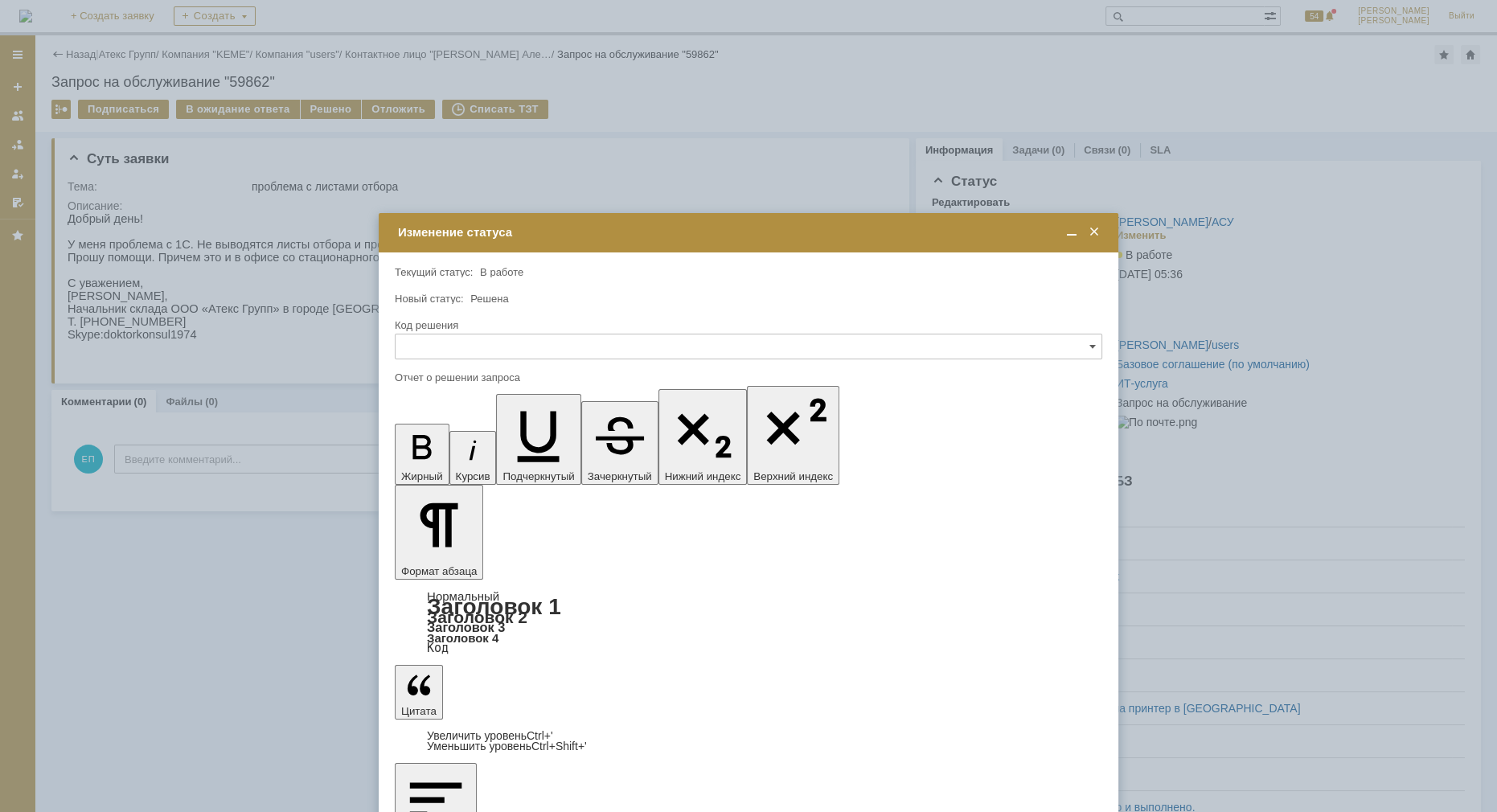
drag, startPoint x: 423, startPoint y: 4738, endPoint x: 428, endPoint y: 4730, distance: 9.4
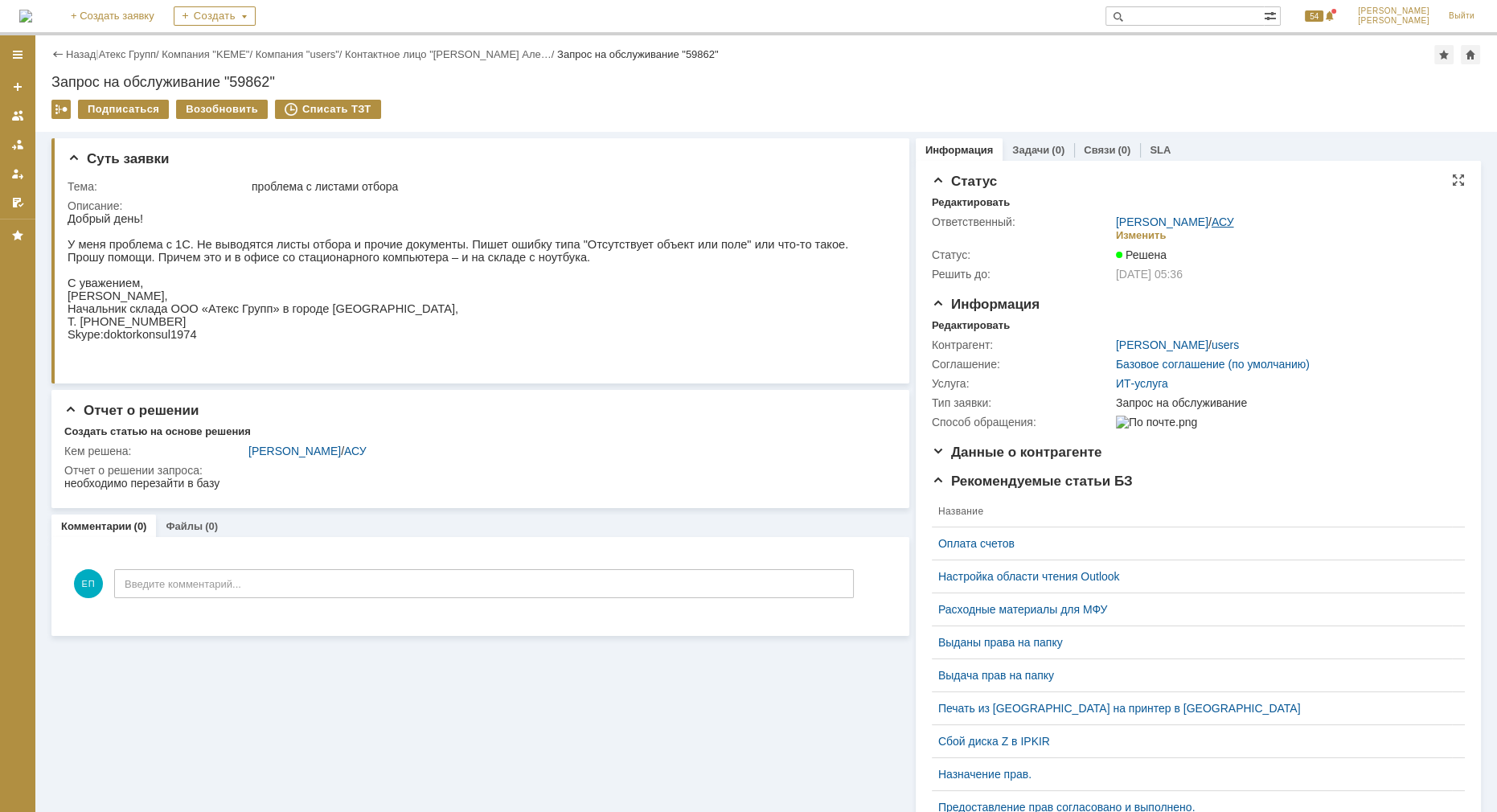
click at [1214, 219] on link "АСУ" at bounding box center [1223, 222] width 22 height 13
